Goal: Task Accomplishment & Management: Manage account settings

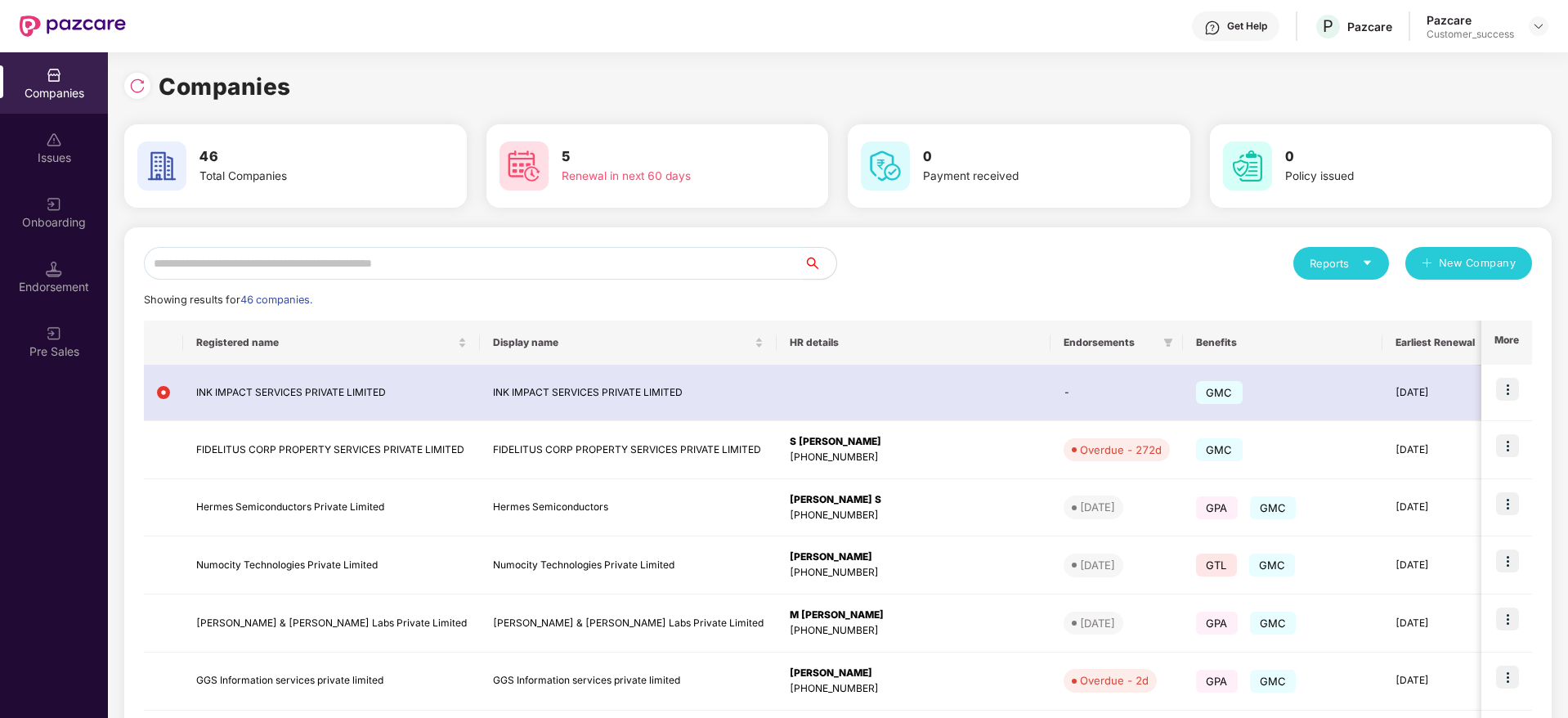
click at [617, 262] on input "text" at bounding box center [474, 263] width 660 height 33
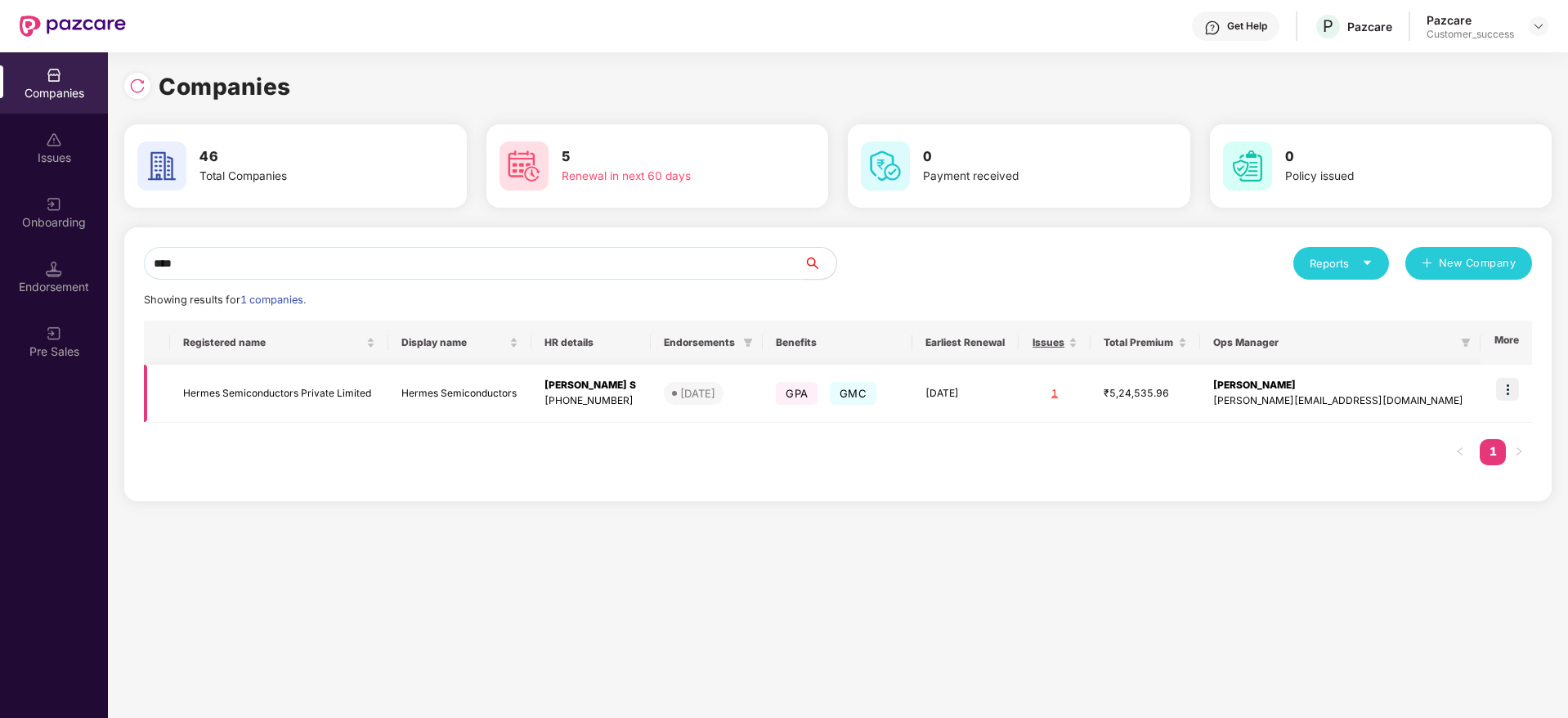
type input "****"
click at [1507, 385] on img at bounding box center [1507, 389] width 23 height 23
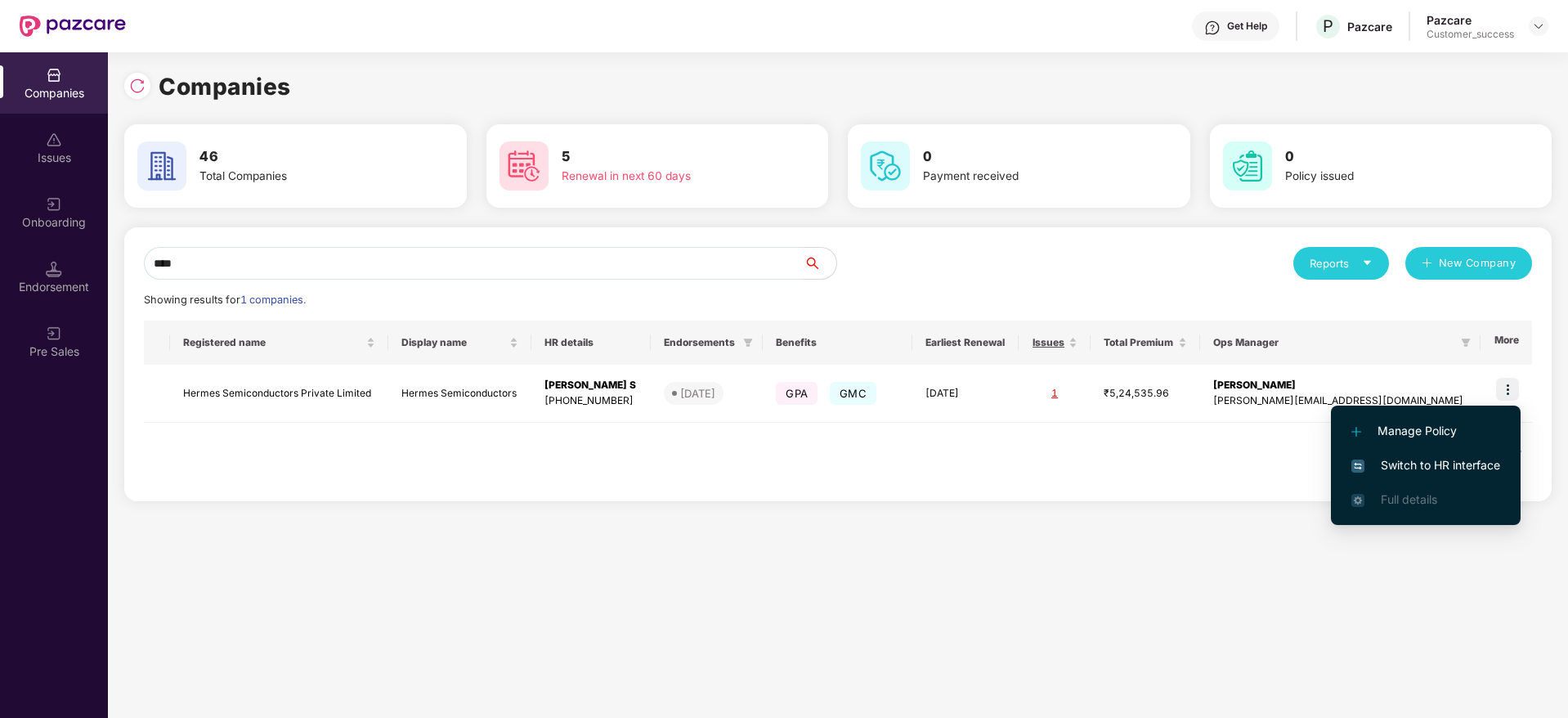
click at [1430, 473] on span "Switch to HR interface" at bounding box center [1426, 465] width 149 height 18
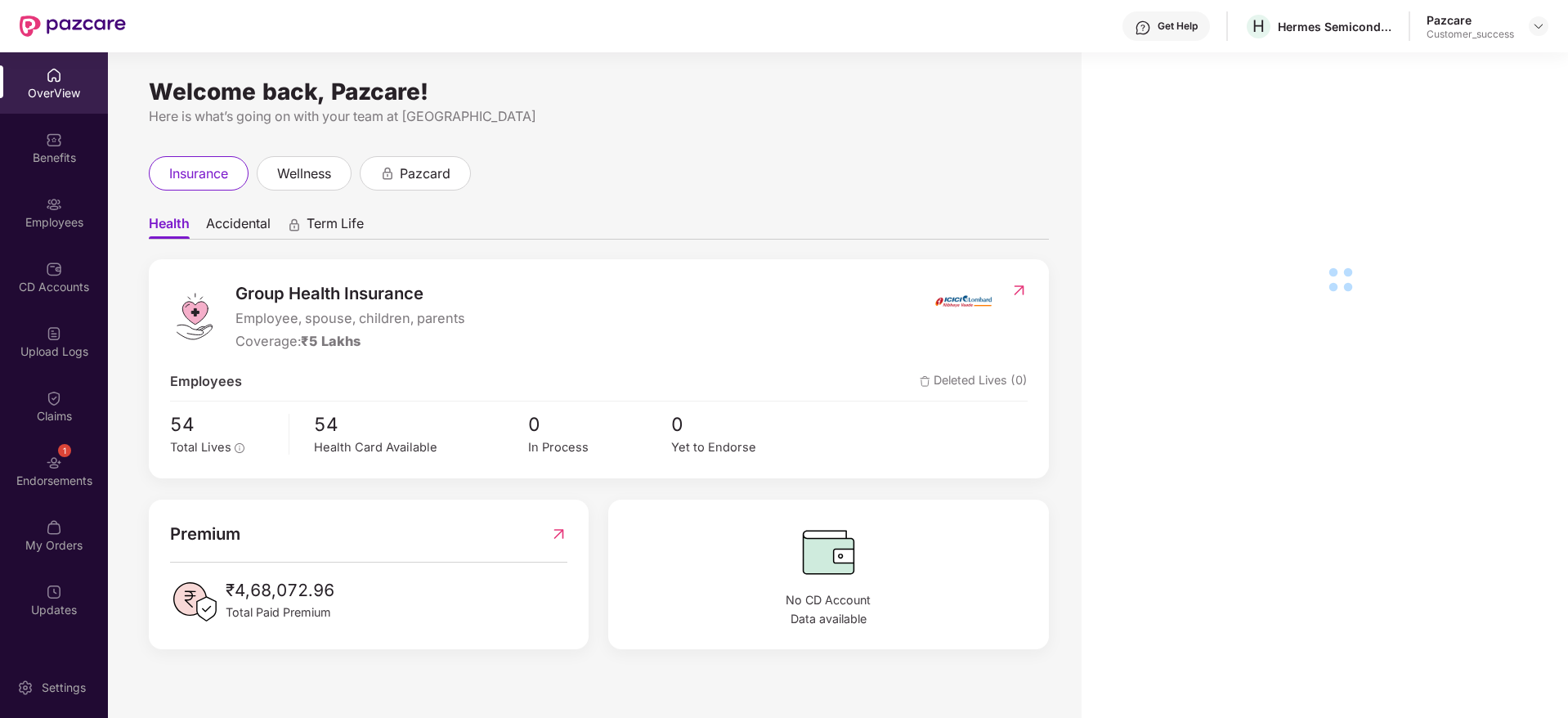
click at [83, 347] on div "Upload Logs" at bounding box center [54, 351] width 108 height 16
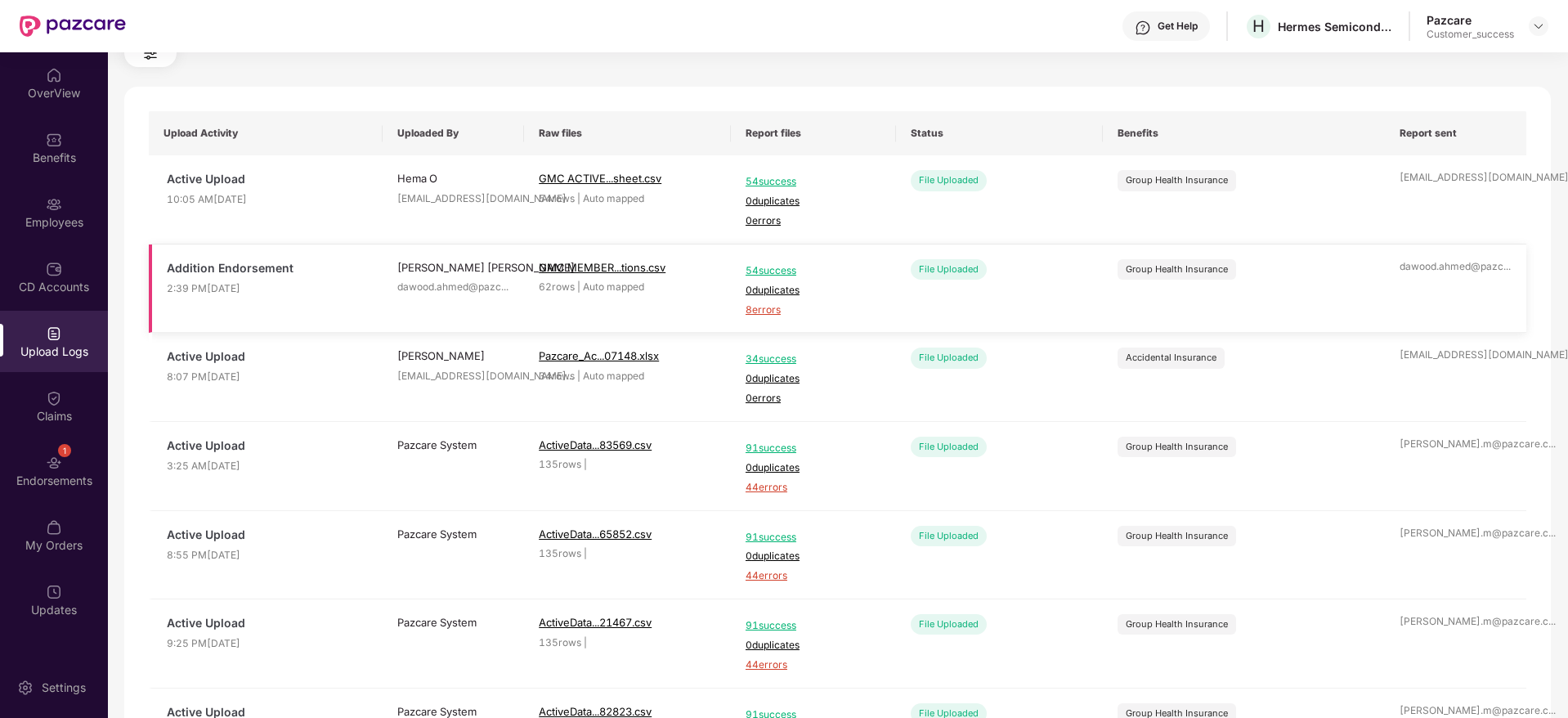
scroll to position [73, 0]
click at [769, 305] on span "8 errors" at bounding box center [813, 312] width 136 height 15
click at [49, 137] on img at bounding box center [54, 139] width 16 height 16
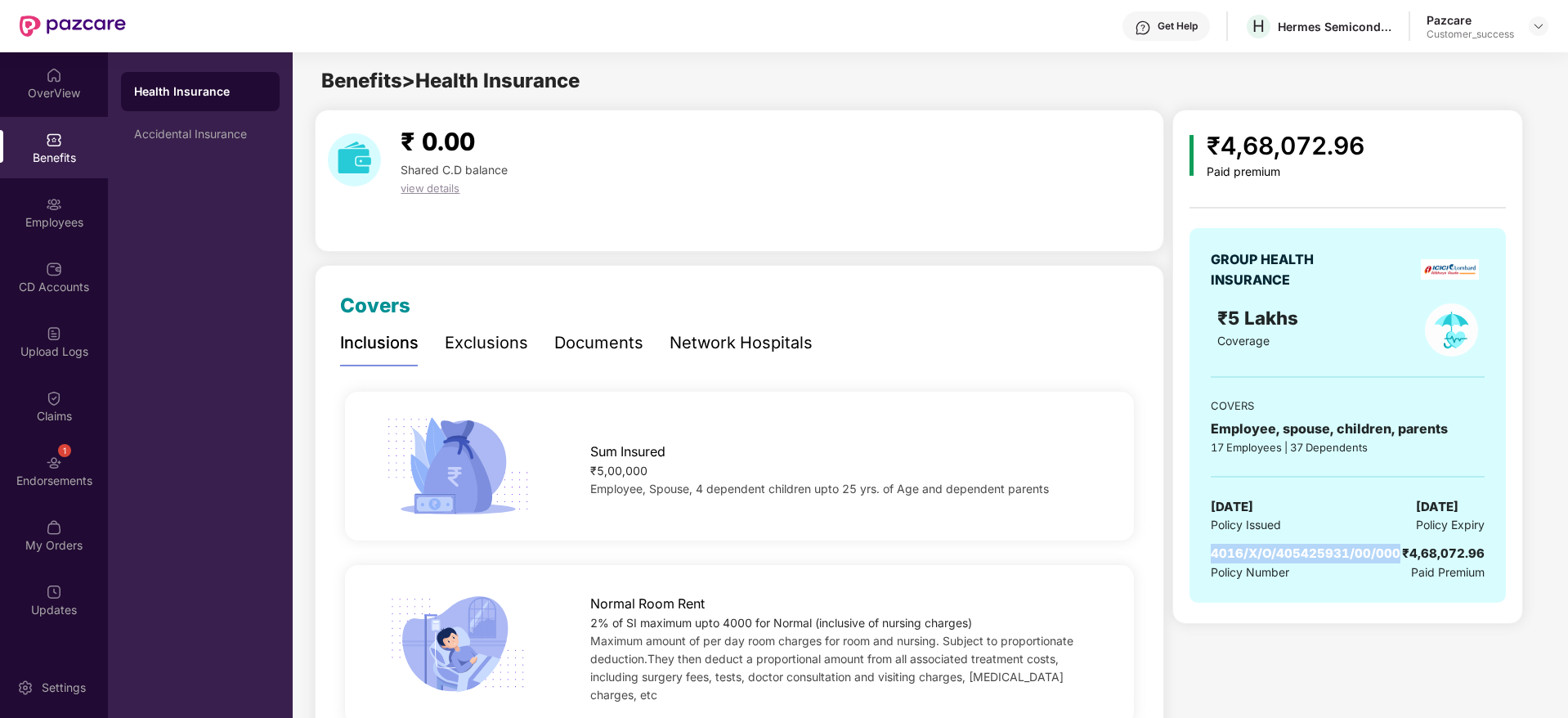
drag, startPoint x: 1212, startPoint y: 551, endPoint x: 1402, endPoint y: 559, distance: 190.2
click at [1400, 559] on span "4016/X/O/405425931/00/000" at bounding box center [1305, 553] width 189 height 15
copy span "4016/X/O/405425931/00/000"
click at [56, 191] on div "Employees" at bounding box center [54, 212] width 108 height 61
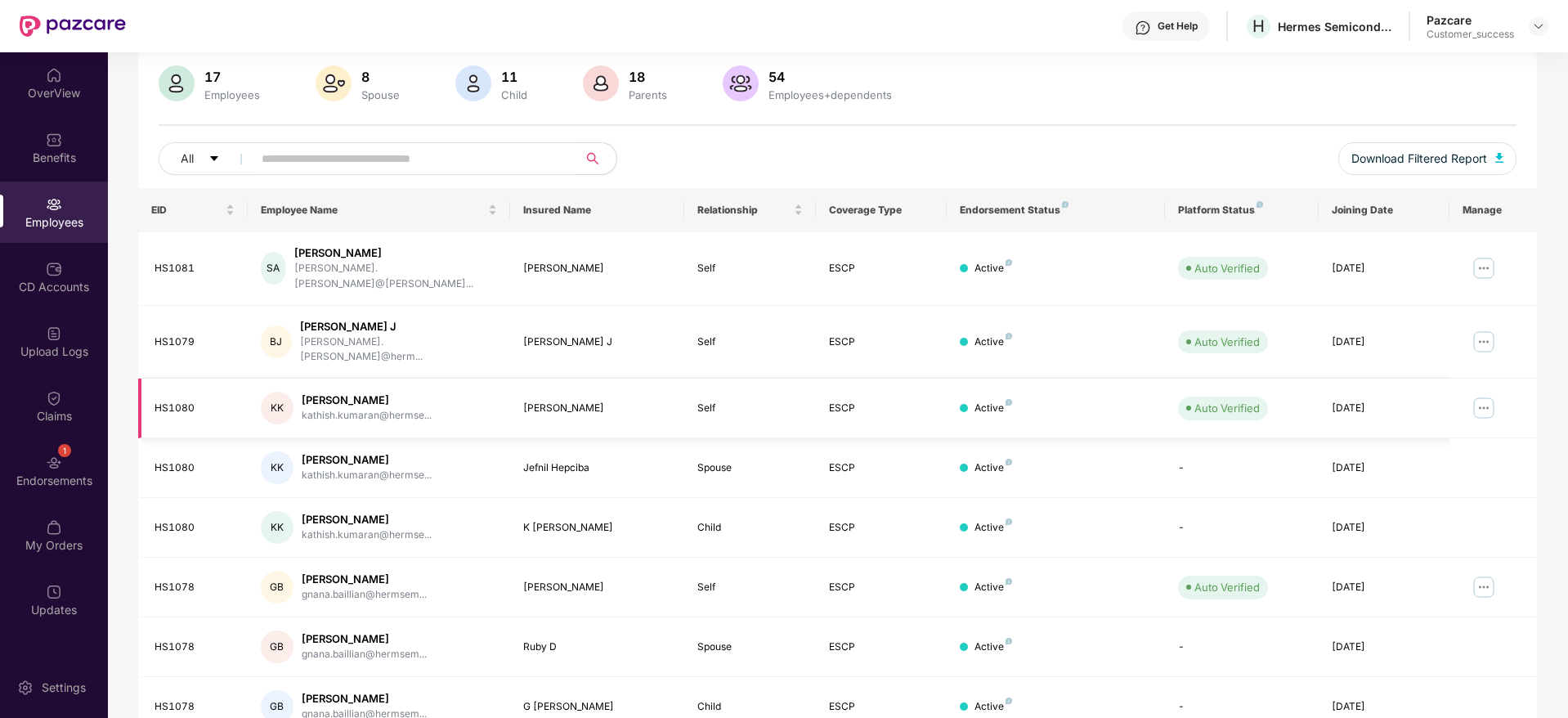
scroll to position [118, 0]
click at [1484, 261] on img at bounding box center [1484, 268] width 26 height 26
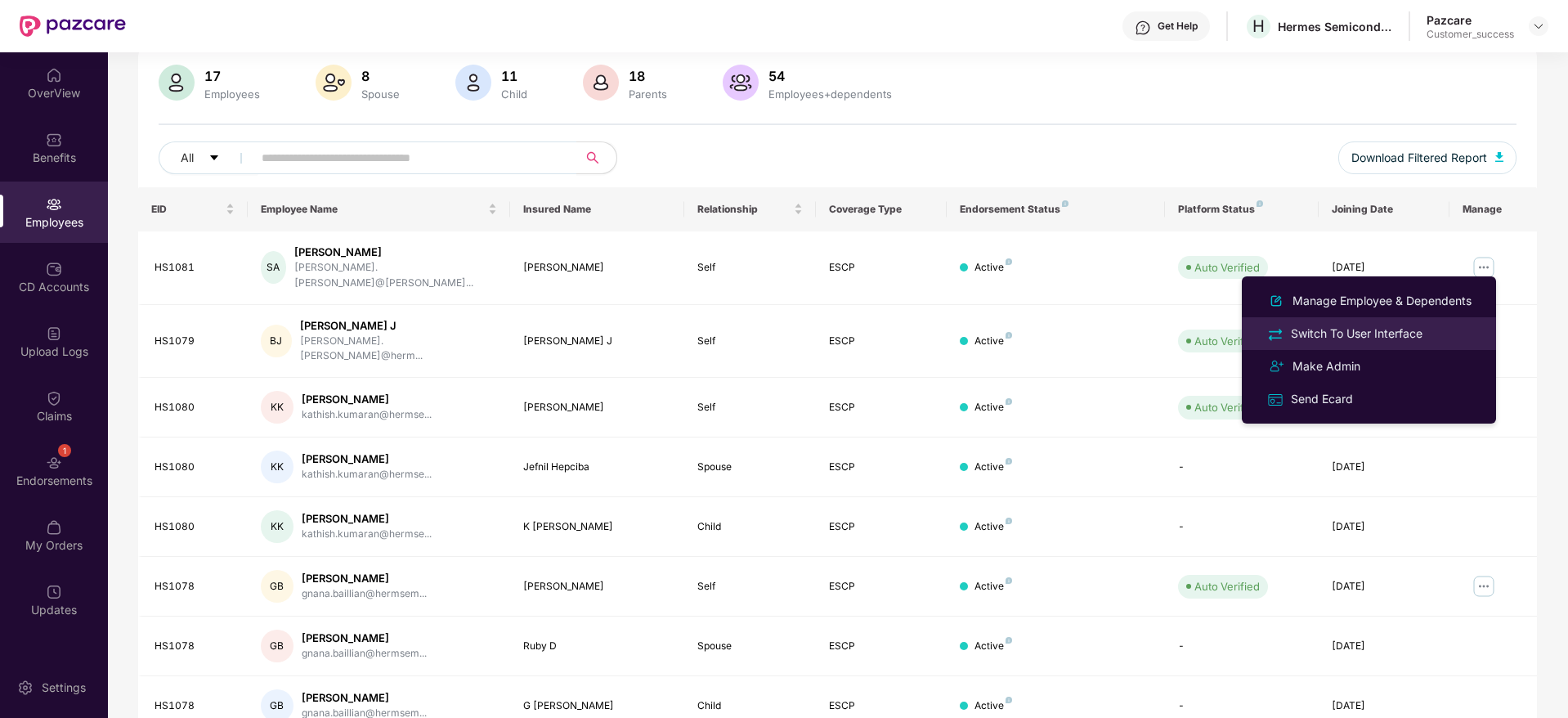
click at [1395, 328] on div "Switch To User Interface" at bounding box center [1356, 333] width 139 height 18
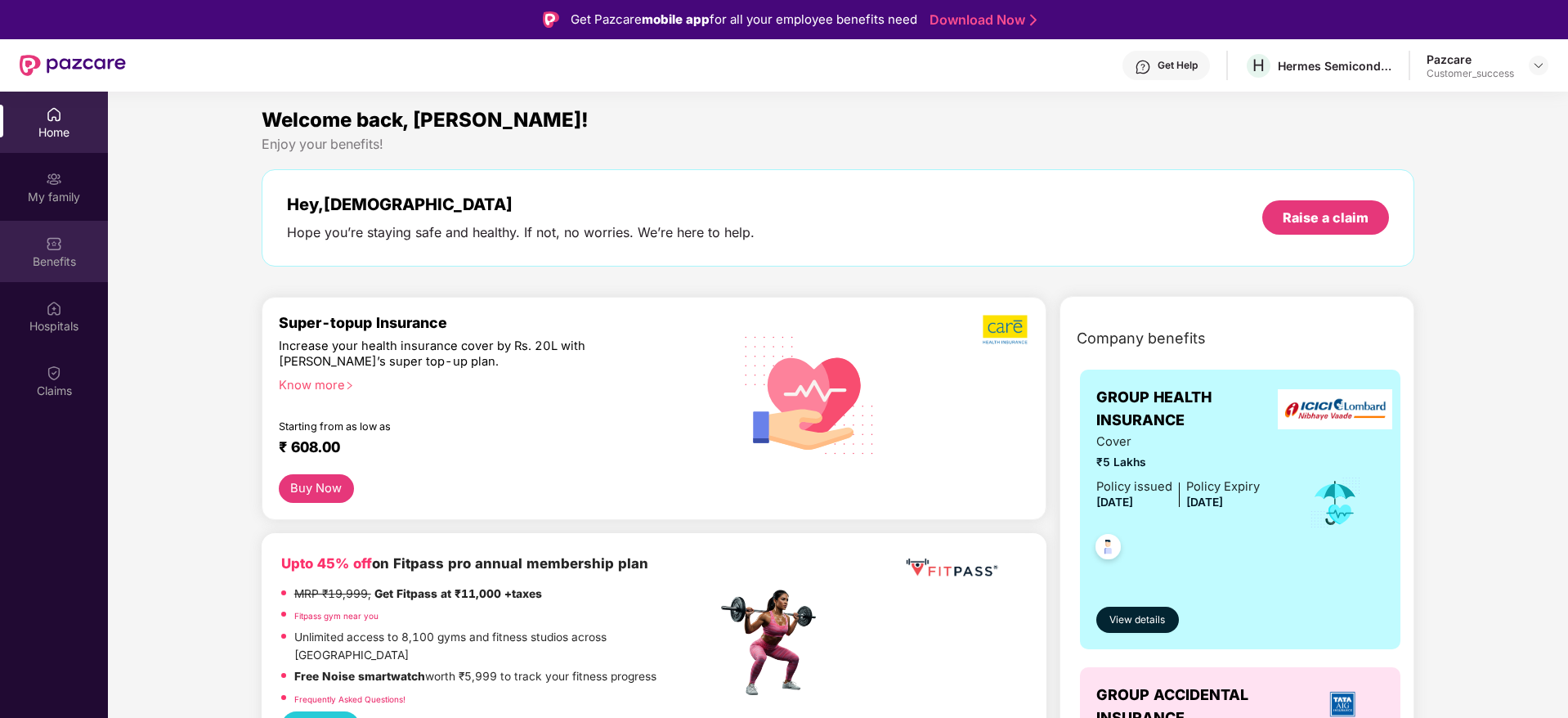
click at [57, 241] on img at bounding box center [54, 243] width 16 height 16
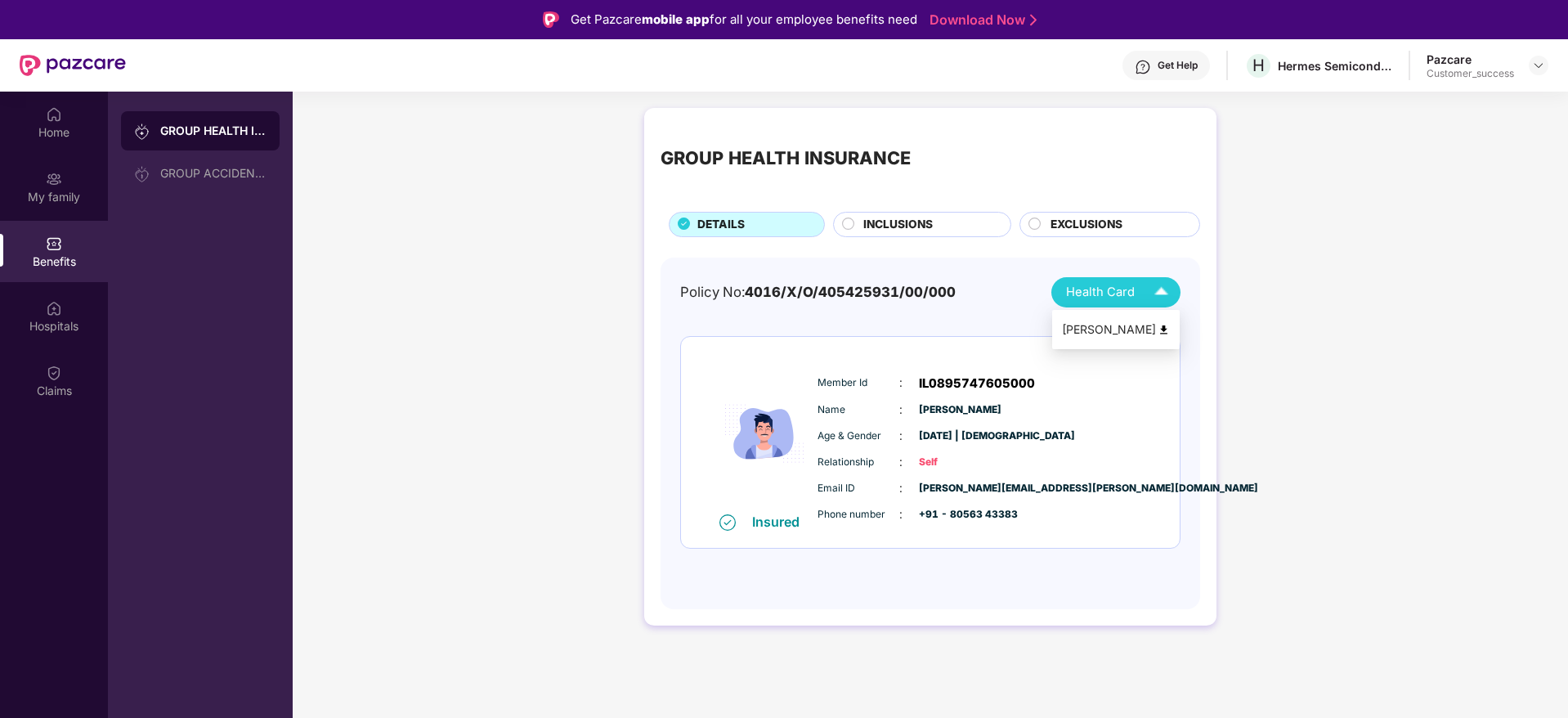
click at [1147, 333] on div "[PERSON_NAME]" at bounding box center [1116, 329] width 108 height 18
